Goal: Find contact information: Find contact information

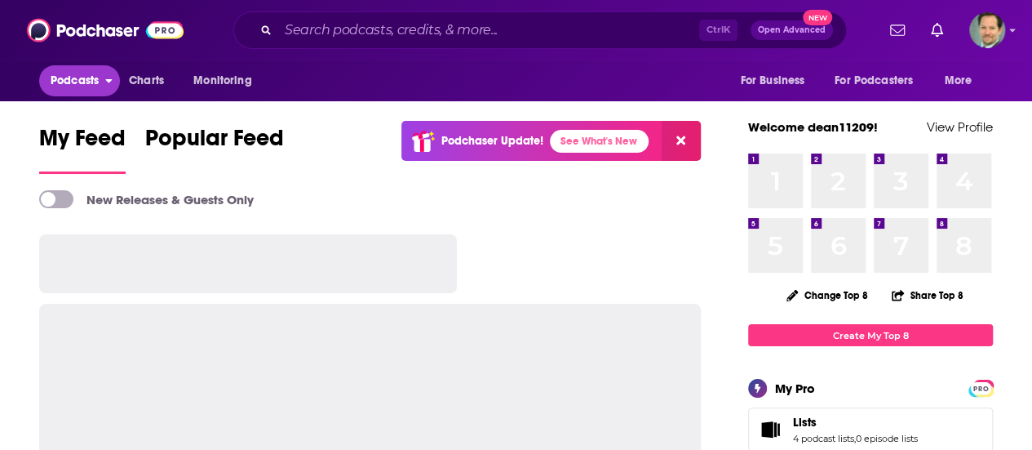
click at [60, 78] on span "Podcasts" at bounding box center [75, 80] width 48 height 23
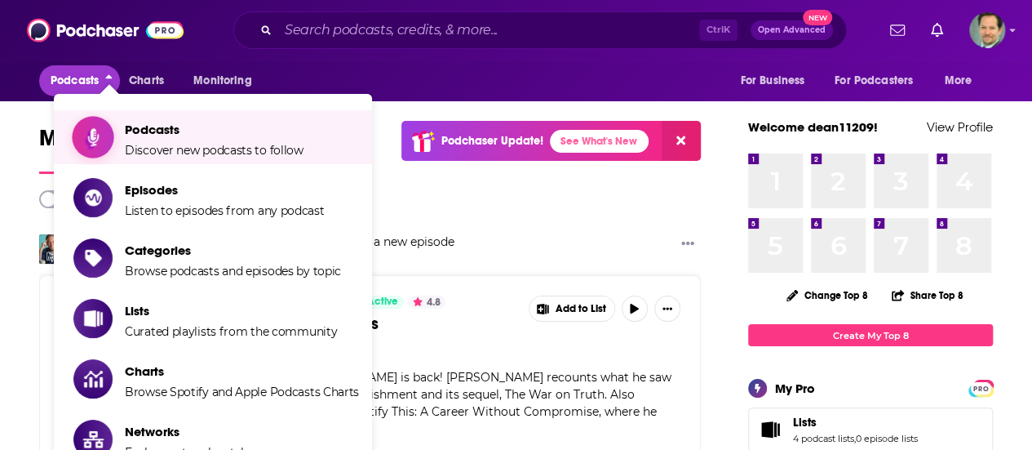
click at [148, 140] on span "Podcasts Discover new podcasts to follow" at bounding box center [214, 137] width 179 height 41
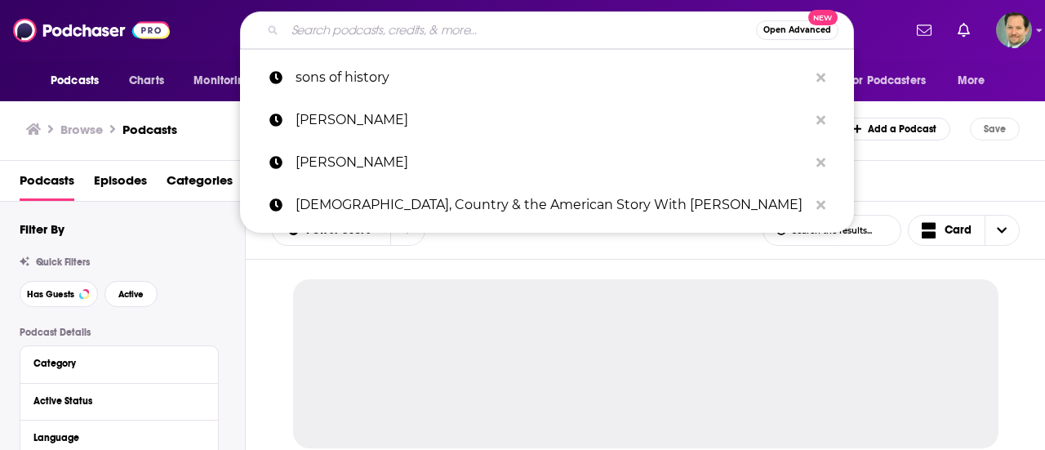
click at [302, 33] on input "Search podcasts, credits, & more..." at bounding box center [520, 30] width 471 height 26
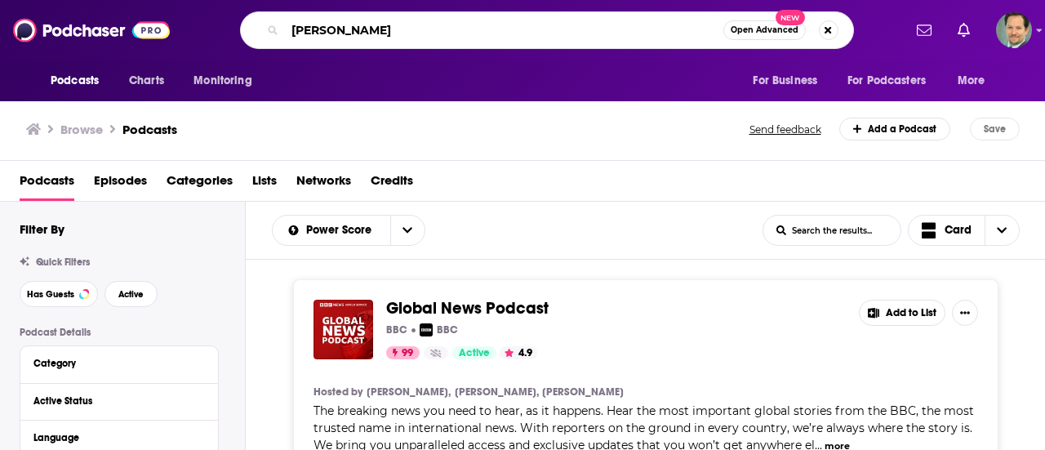
type input "[PERSON_NAME]"
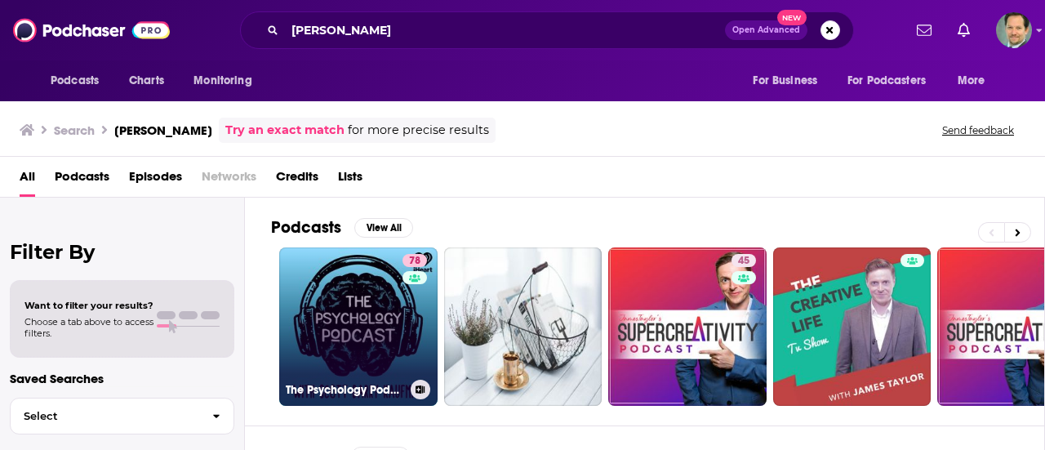
click at [353, 314] on link "78 The Psychology Podcast" at bounding box center [358, 326] width 158 height 158
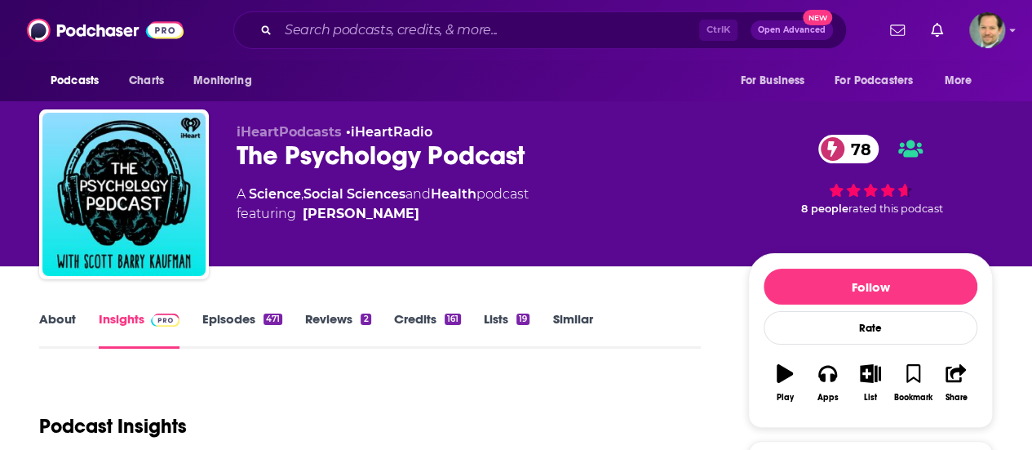
click at [59, 319] on link "About" at bounding box center [57, 330] width 37 height 38
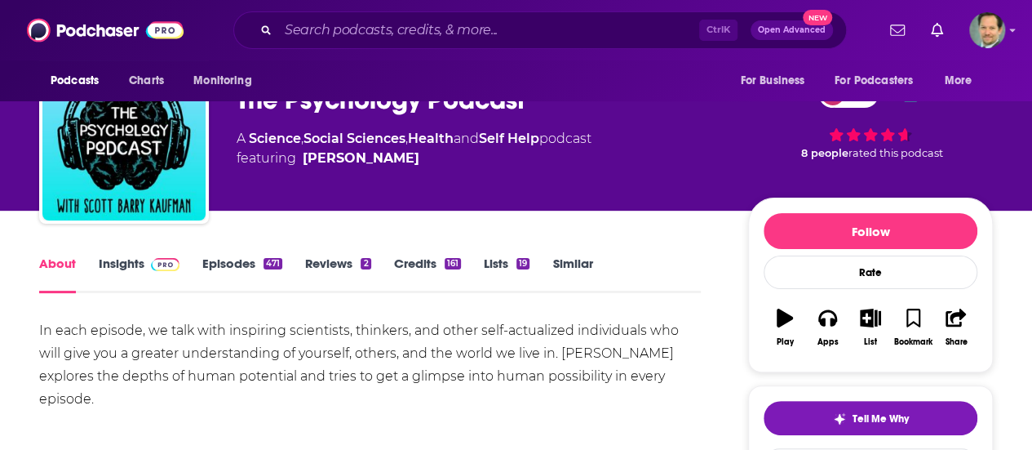
scroll to position [82, 0]
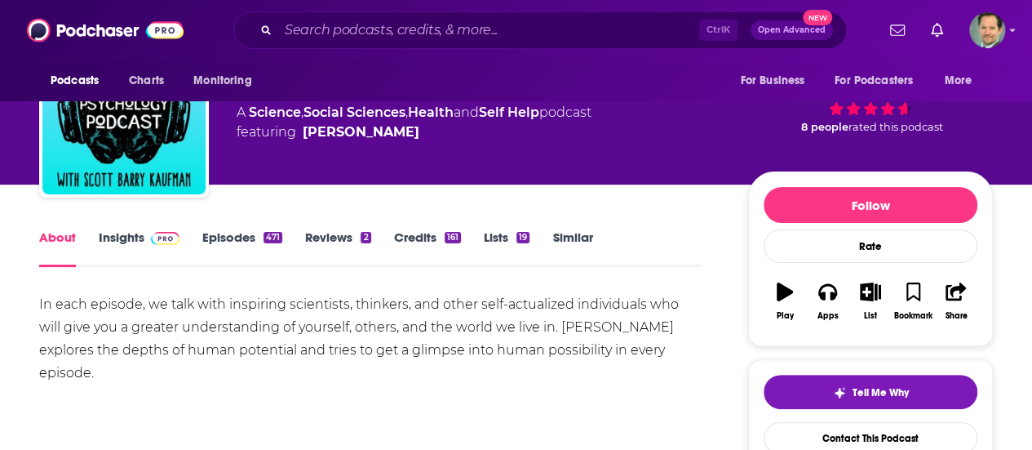
click at [123, 239] on link "Insights" at bounding box center [139, 248] width 81 height 38
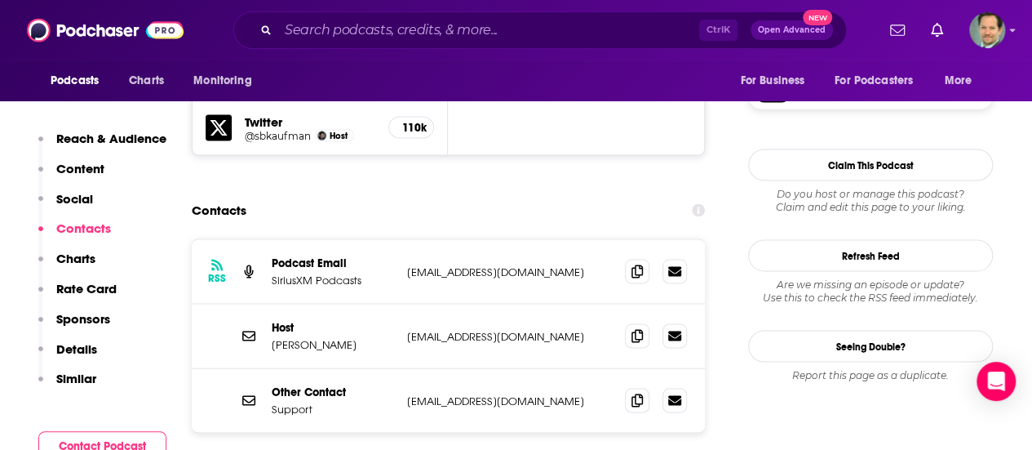
scroll to position [1387, 0]
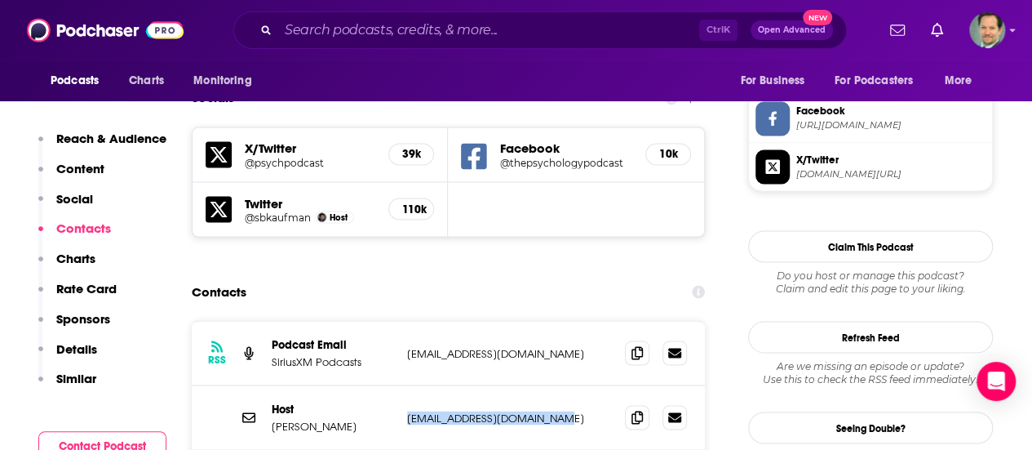
drag, startPoint x: 566, startPoint y: 362, endPoint x: 405, endPoint y: 368, distance: 161.7
click at [405, 385] on div "Host [PERSON_NAME] [EMAIL_ADDRESS][DOMAIN_NAME] [EMAIL_ADDRESS][DOMAIN_NAME]" at bounding box center [448, 417] width 513 height 64
copy p "[EMAIL_ADDRESS][DOMAIN_NAME]"
